Goal: Task Accomplishment & Management: Manage account settings

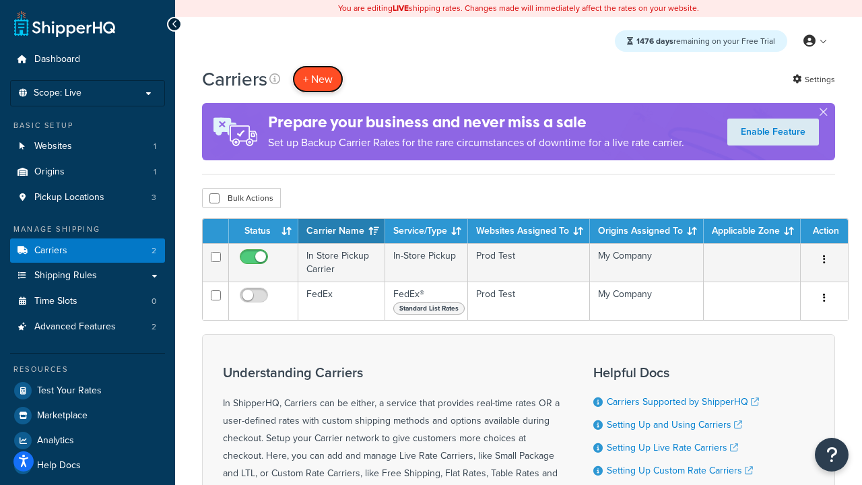
click at [318, 79] on button "+ New" at bounding box center [317, 79] width 51 height 28
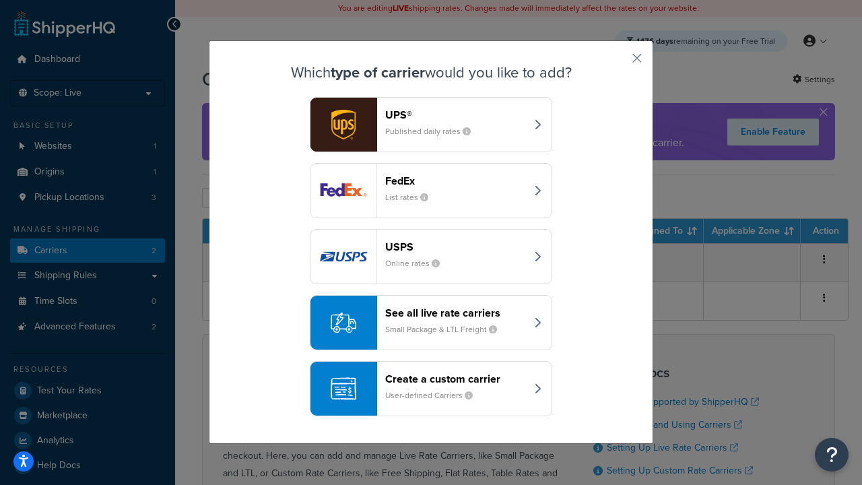
click at [431, 191] on div "FedEx List rates" at bounding box center [455, 191] width 141 height 32
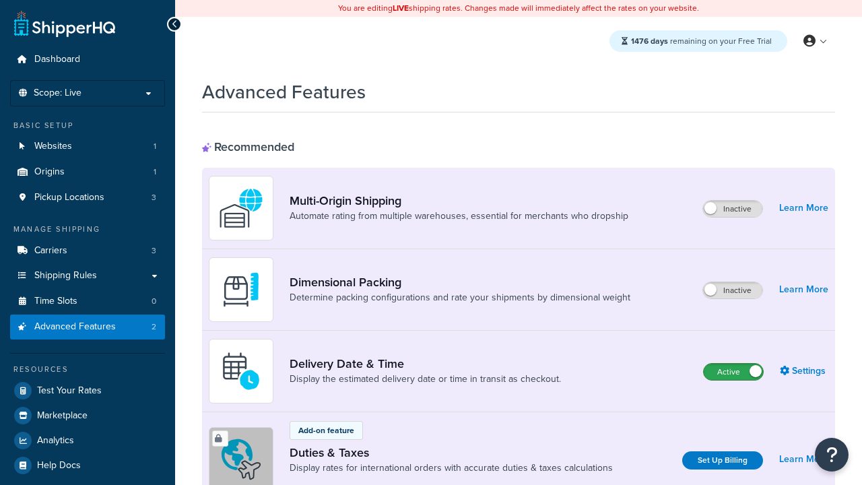
click at [734, 364] on label "Active" at bounding box center [733, 372] width 59 height 16
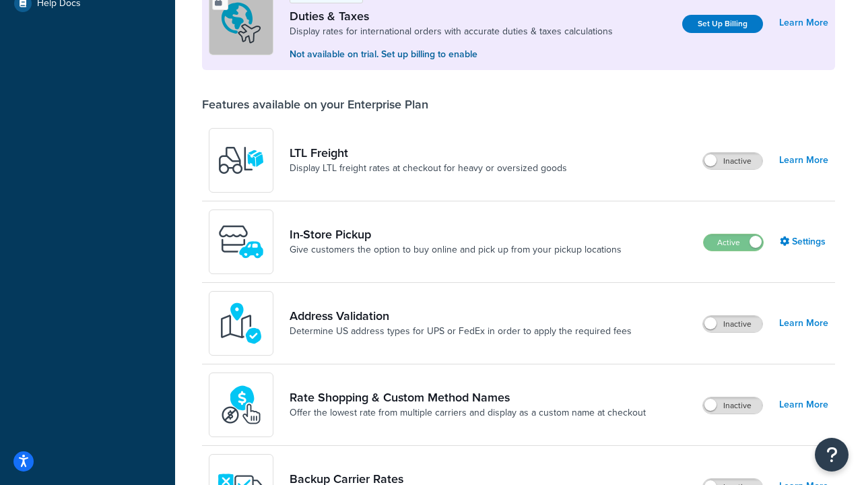
scroll to position [411, 0]
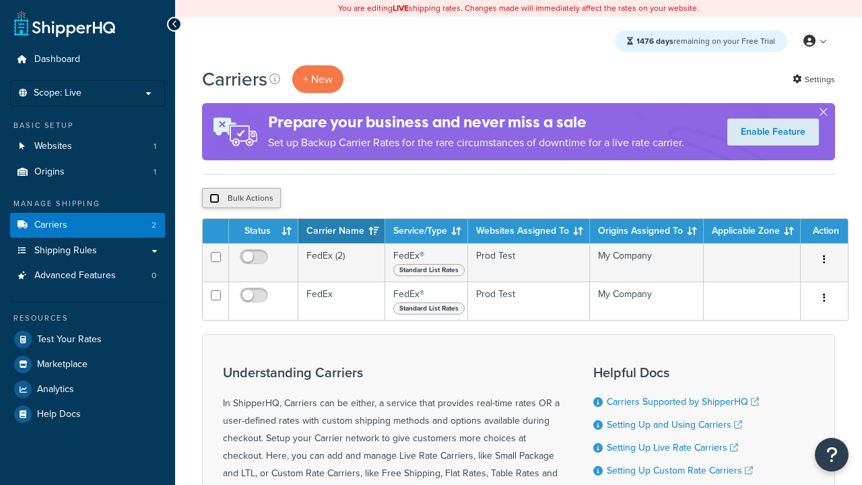
click at [214, 199] on input "checkbox" at bounding box center [215, 198] width 10 height 10
checkbox input "true"
click at [0, 0] on button "Delete" at bounding box center [0, 0] width 0 height 0
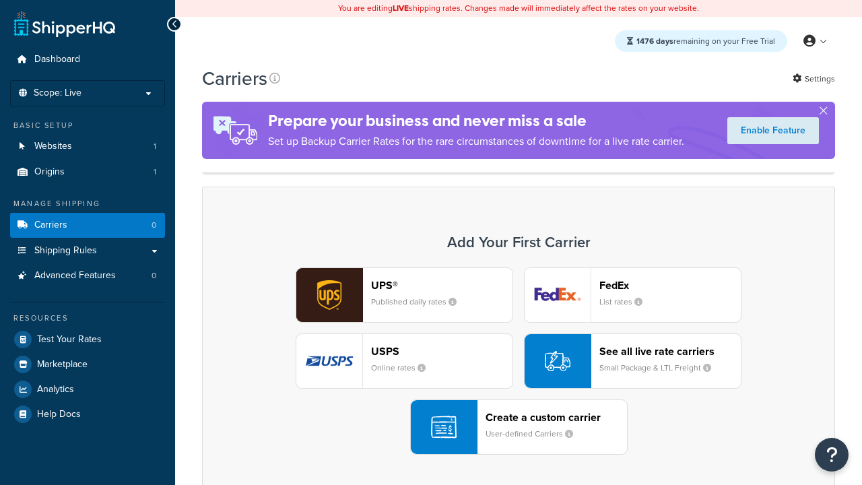
scroll to position [267, 0]
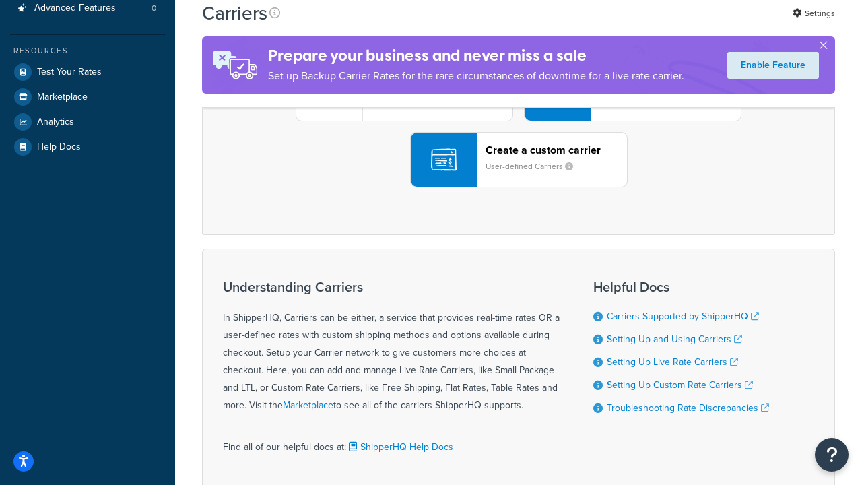
click at [519, 187] on div "UPS® Published daily rates FedEx List rates USPS Online rates See all live rate…" at bounding box center [518, 93] width 605 height 187
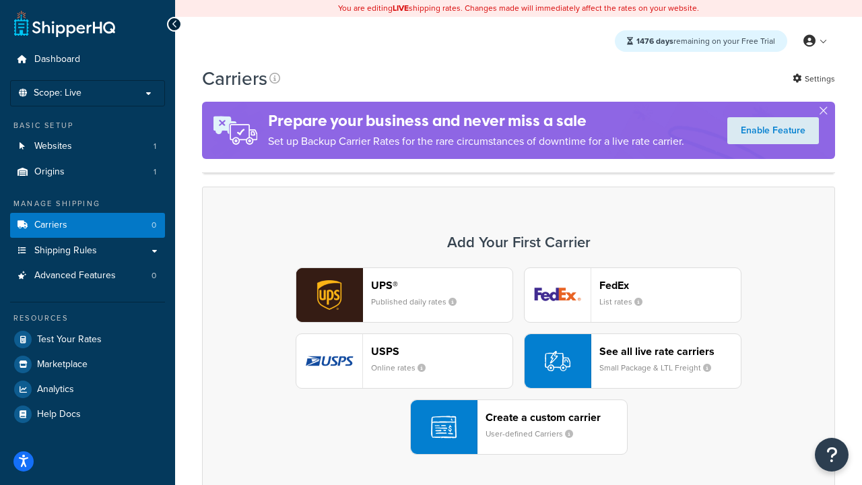
click at [670, 285] on header "FedEx" at bounding box center [670, 285] width 141 height 13
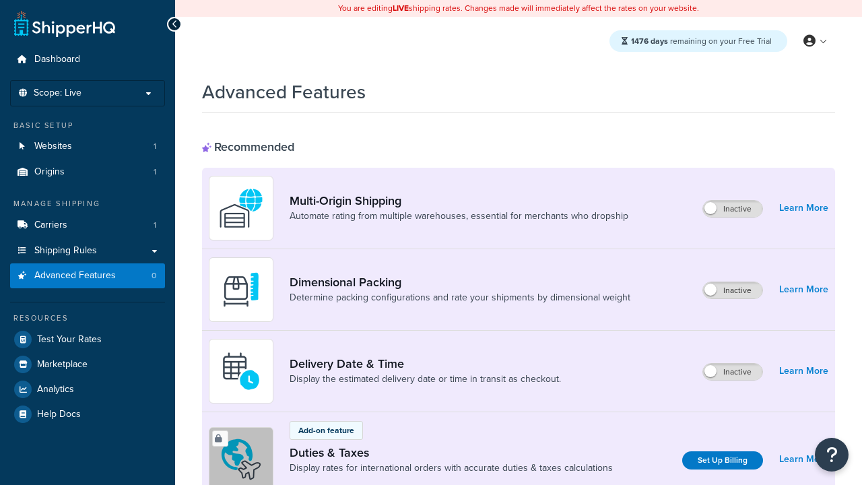
scroll to position [437, 0]
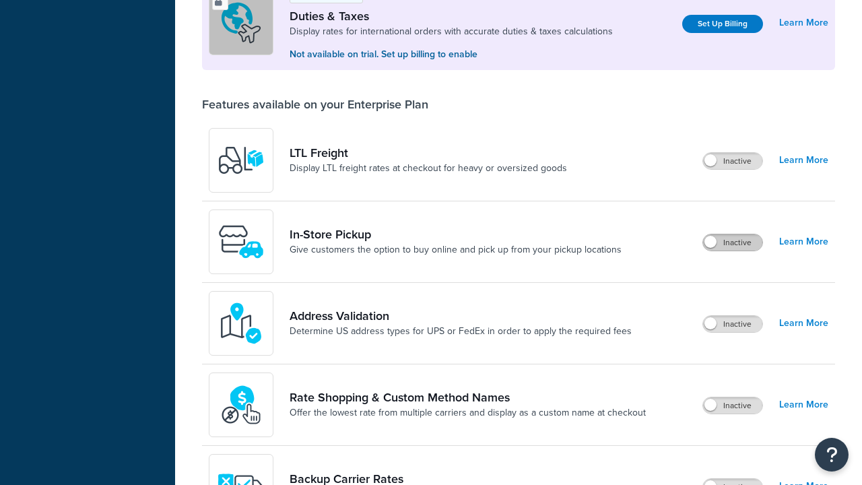
click at [733, 243] on label "Inactive" at bounding box center [732, 242] width 59 height 16
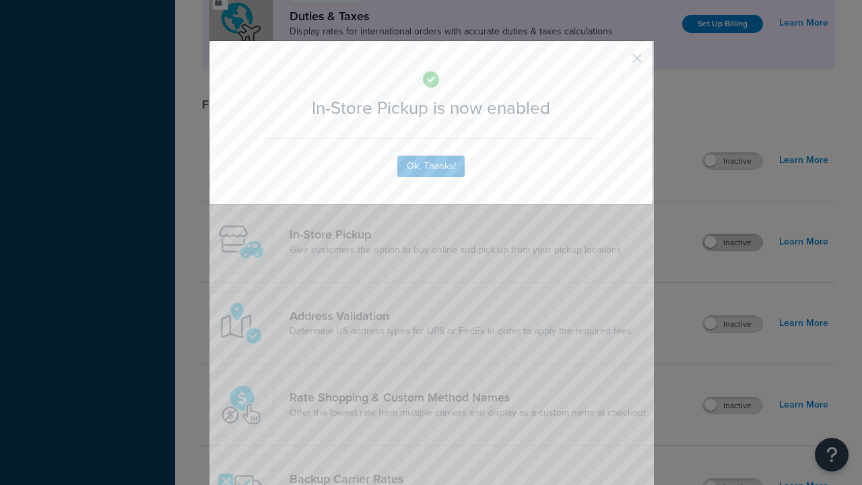
scroll to position [0, 0]
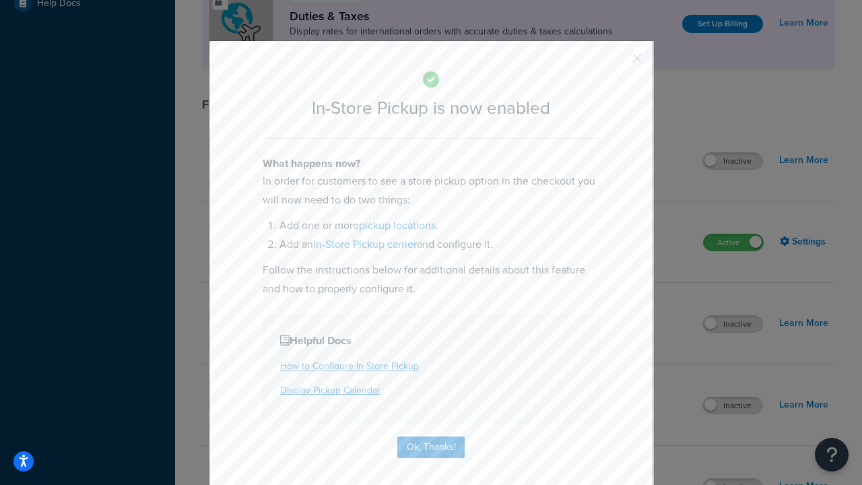
click at [617, 61] on button "button" at bounding box center [617, 62] width 3 height 3
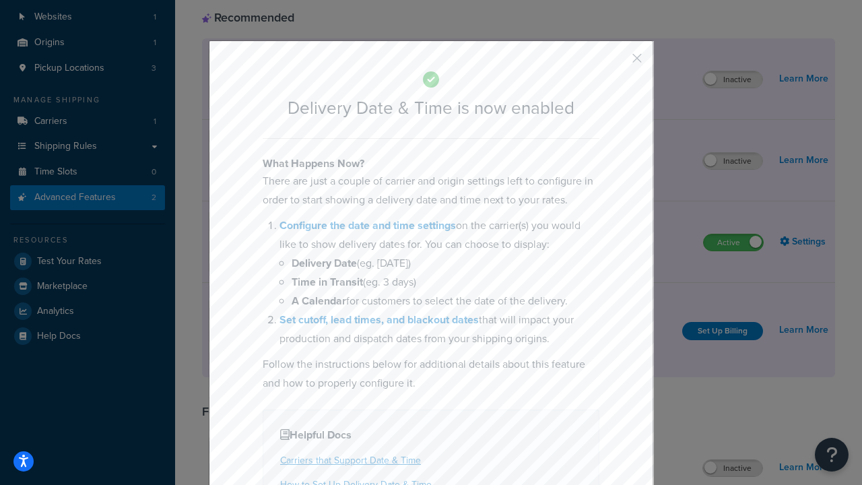
click at [617, 63] on button "button" at bounding box center [617, 62] width 3 height 3
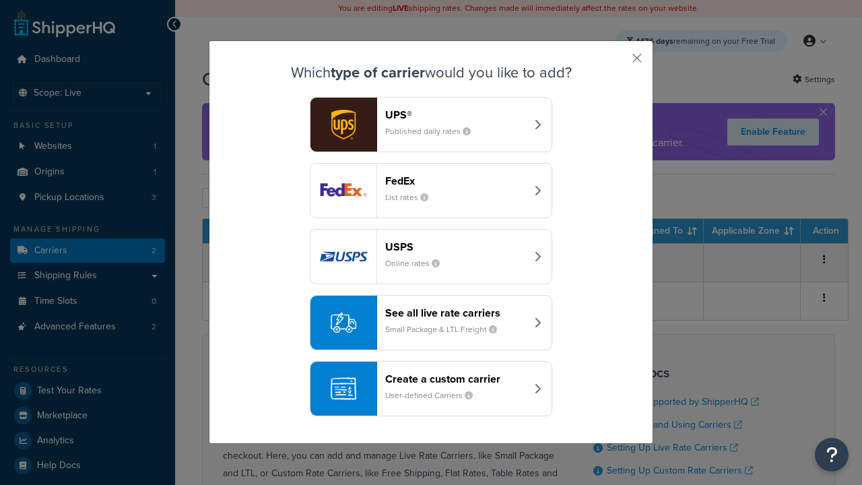
click at [431, 389] on div "Create a custom carrier User-defined Carriers" at bounding box center [455, 389] width 141 height 32
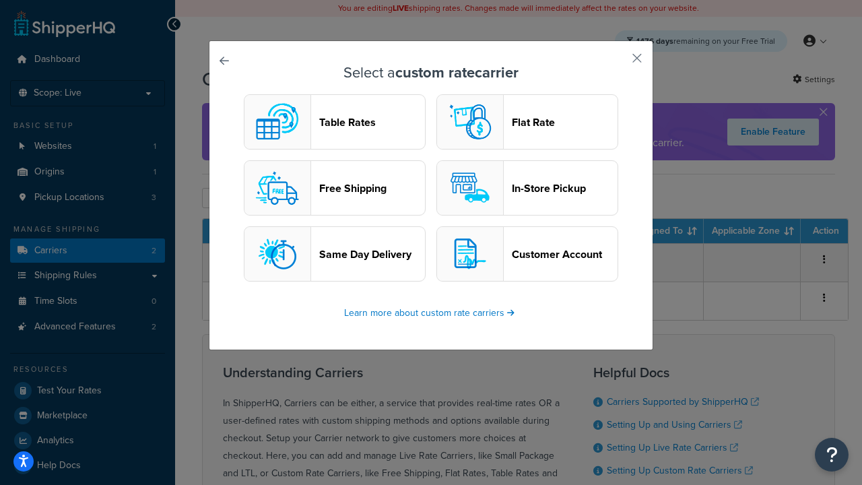
click at [528, 188] on header "In-Store Pickup" at bounding box center [565, 188] width 106 height 13
